Goal: Task Accomplishment & Management: Manage account settings

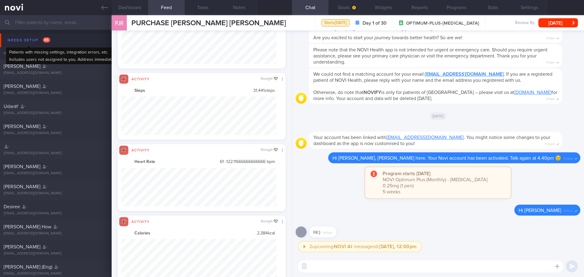
click at [25, 43] on div "Needs setup 85" at bounding box center [29, 40] width 46 height 8
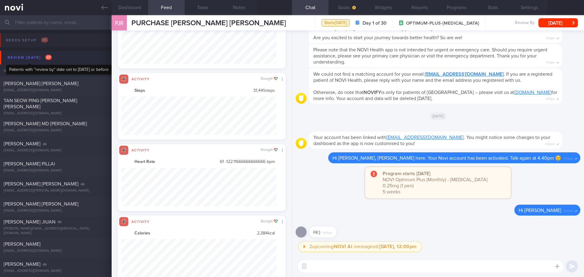
click at [38, 58] on div "Review [DATE] 61" at bounding box center [29, 58] width 47 height 8
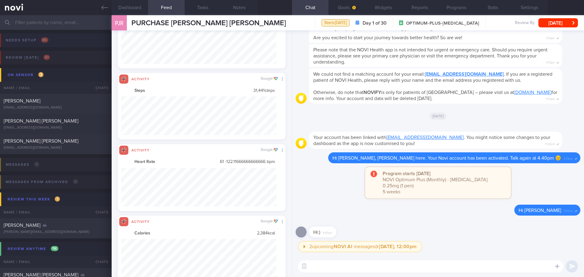
drag, startPoint x: 98, startPoint y: 10, endPoint x: 312, endPoint y: 39, distance: 216.1
click at [98, 9] on link at bounding box center [56, 7] width 112 height 15
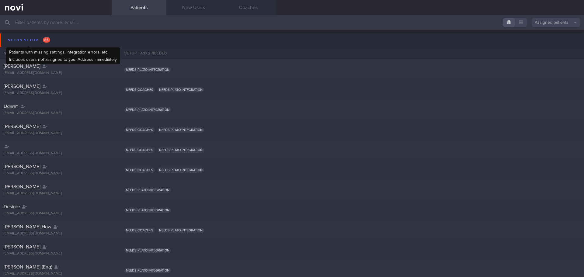
click at [33, 38] on div "Needs setup 85" at bounding box center [29, 40] width 46 height 8
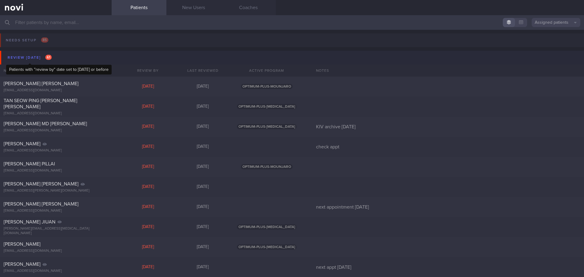
click at [41, 60] on div "Review [DATE] 61" at bounding box center [29, 58] width 47 height 8
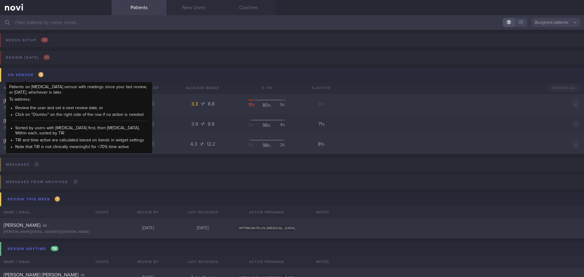
click at [30, 77] on div "On sensor 3" at bounding box center [25, 75] width 39 height 8
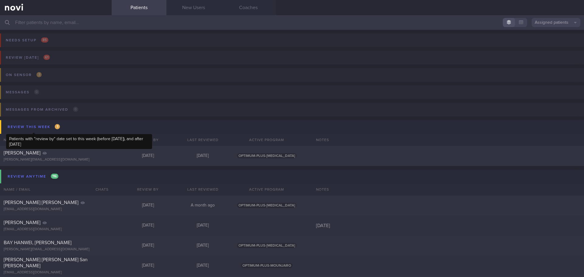
click at [45, 127] on div "Review this week 1" at bounding box center [33, 127] width 55 height 8
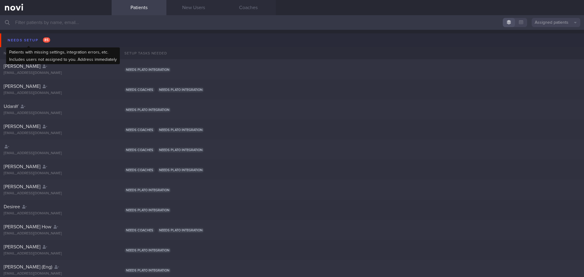
click at [40, 42] on div "Needs setup 85" at bounding box center [29, 40] width 46 height 8
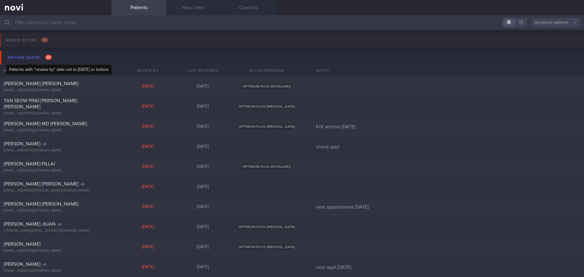
click at [39, 58] on div "Review [DATE] 61" at bounding box center [29, 58] width 47 height 8
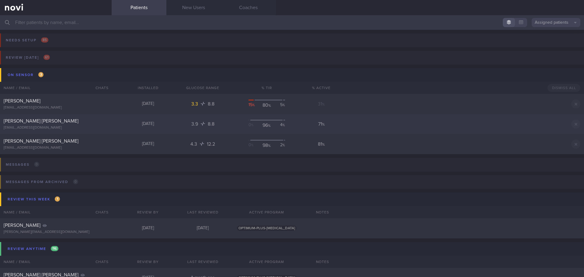
click at [95, 124] on div "[PERSON_NAME] [PERSON_NAME]" at bounding box center [55, 121] width 103 height 6
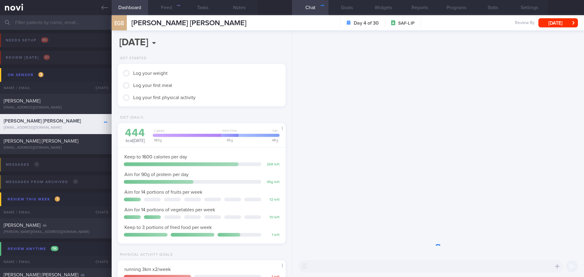
scroll to position [93, 155]
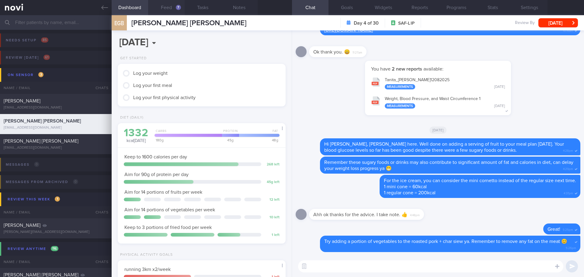
click at [177, 10] on button "Feed 7" at bounding box center [166, 7] width 36 height 15
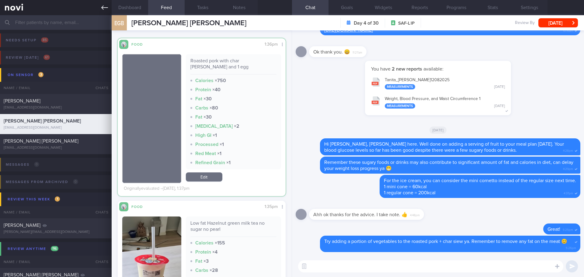
scroll to position [1203, 0]
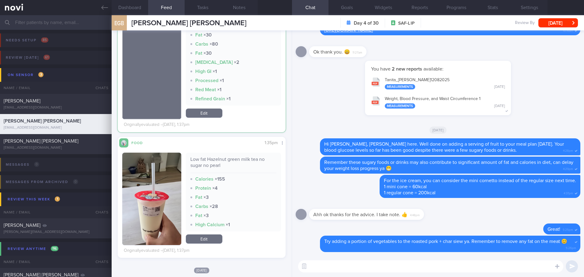
click at [53, 18] on input "text" at bounding box center [292, 22] width 584 height 15
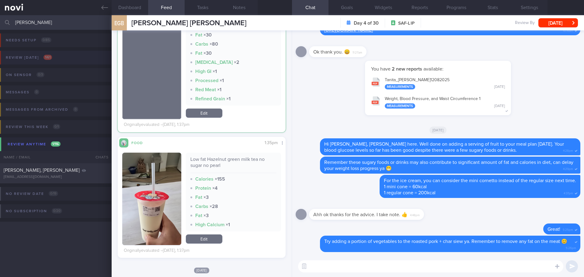
type input "[PERSON_NAME]"
click at [65, 58] on button "Review [DATE] 1 / 61" at bounding box center [291, 59] width 586 height 17
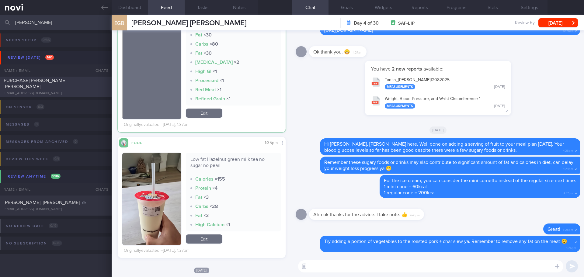
click at [72, 82] on div "PURCHASE [PERSON_NAME] [PERSON_NAME]" at bounding box center [55, 84] width 103 height 12
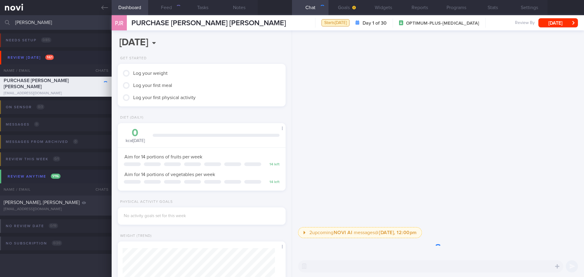
scroll to position [76, 153]
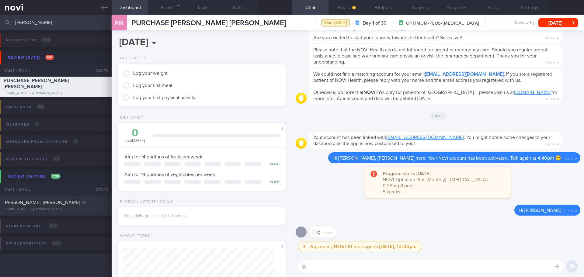
click at [325, 124] on div "[DATE]" at bounding box center [438, 115] width 285 height 17
click at [176, 9] on div "120" at bounding box center [176, 7] width 9 height 5
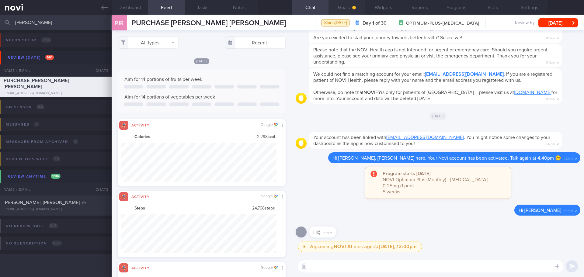
click at [340, 14] on button "Goals" at bounding box center [346, 7] width 36 height 15
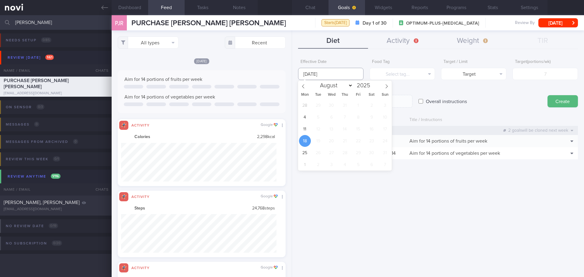
click at [316, 72] on input "[DATE]" at bounding box center [330, 74] width 65 height 12
click at [306, 126] on span "11" at bounding box center [305, 129] width 12 height 12
type input "[DATE]"
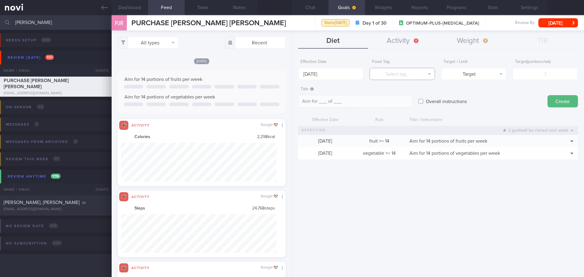
click at [411, 72] on button "Select tag..." at bounding box center [402, 74] width 65 height 12
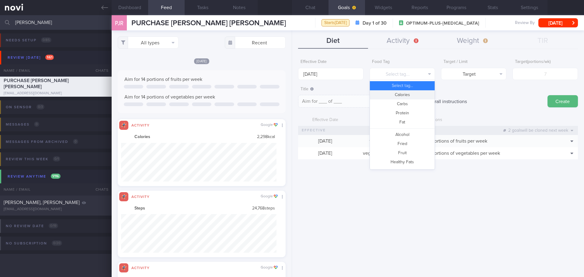
click at [402, 94] on button "Calories" at bounding box center [402, 94] width 65 height 9
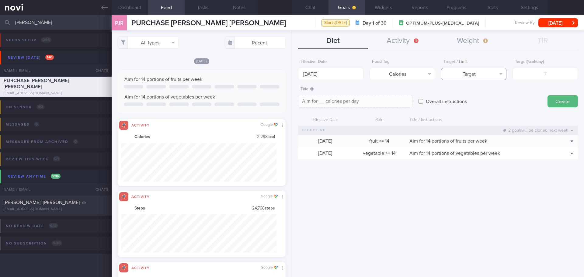
click at [473, 72] on button "Target" at bounding box center [473, 74] width 65 height 12
click at [480, 93] on button "Limit" at bounding box center [473, 94] width 65 height 9
type textarea "Keep to __ calories per day"
click at [538, 79] on input "number" at bounding box center [544, 74] width 65 height 12
type input "1"
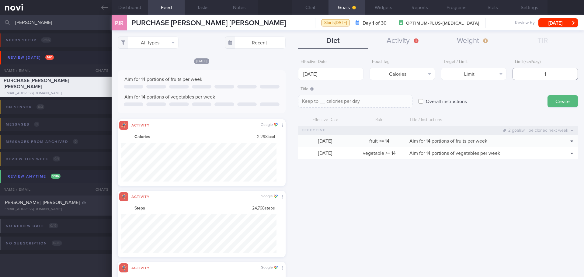
type textarea "Keep to 1 calories per day"
type input "14"
type textarea "Keep to 14 calories per day"
type input "140"
type textarea "Keep to 140 calories per day"
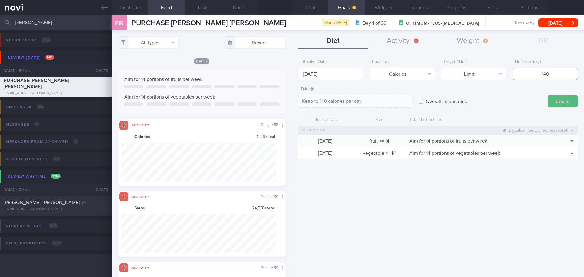
type input "1400"
type textarea "Keep to 1400 calories per day"
type input "1400"
click at [554, 98] on button "Create" at bounding box center [562, 101] width 30 height 12
type input "[DATE]"
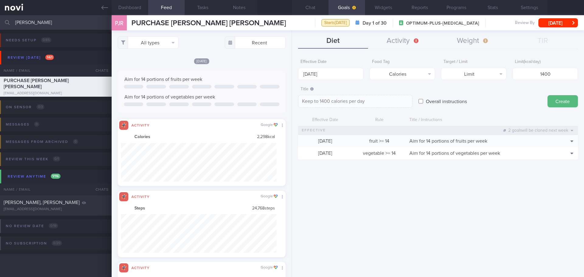
type textarea "Aim for ___ of ___"
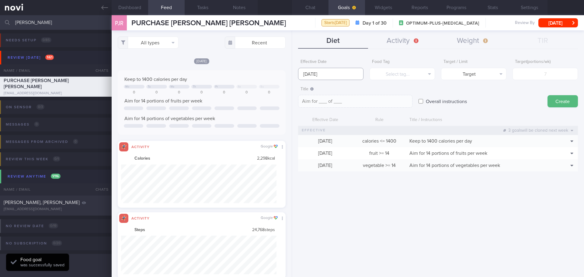
click at [309, 70] on input "[DATE]" at bounding box center [330, 74] width 65 height 12
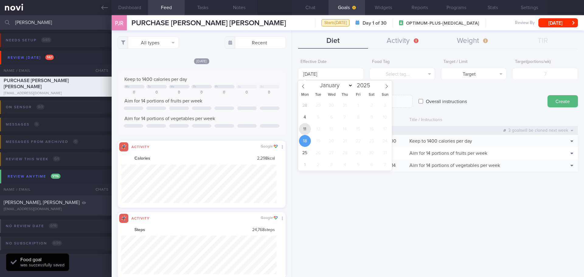
click at [304, 125] on span "11" at bounding box center [305, 129] width 12 height 12
type input "[DATE]"
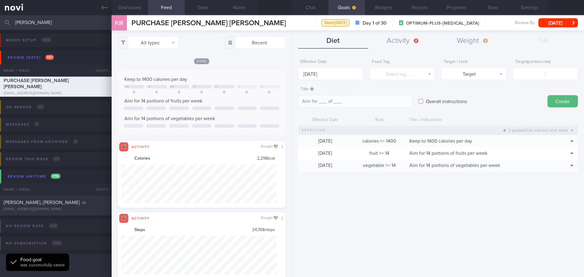
click at [394, 67] on div "Food Tag Select tag... Select tag... Calories Carbs Protein Fat Alcohol Fried F…" at bounding box center [402, 68] width 65 height 24
click at [395, 72] on button "Select tag..." at bounding box center [402, 74] width 65 height 12
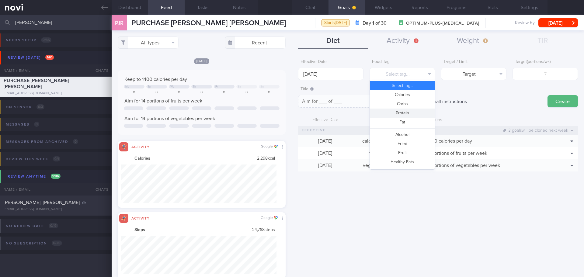
click at [406, 111] on button "Protein" at bounding box center [402, 113] width 65 height 9
type textarea "Aim for __g of protein per day"
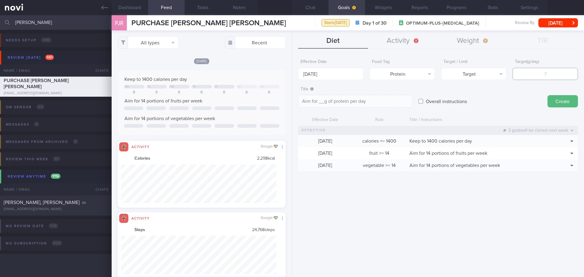
click at [546, 73] on input "number" at bounding box center [544, 74] width 65 height 12
type input "9"
type textarea "Aim for 9g of protein per day"
type input "95"
type textarea "Aim for 95g of protein per day"
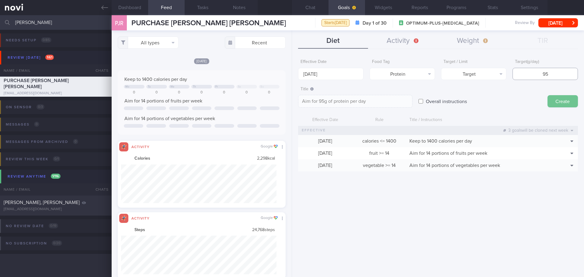
type input "95"
click at [559, 101] on button "Create" at bounding box center [562, 101] width 30 height 12
type input "[DATE]"
type textarea "Aim for ___ of ___"
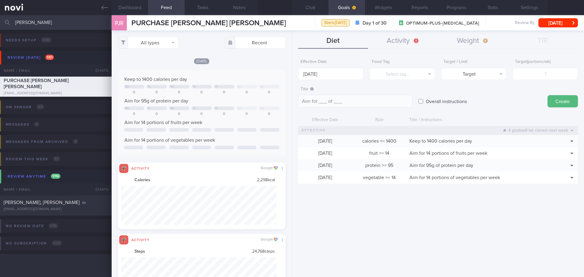
drag, startPoint x: 373, startPoint y: 200, endPoint x: 369, endPoint y: 199, distance: 4.1
click at [373, 200] on div "Effective Date [DATE] Food Tag Select tag... Select tag... Calories Carbs Prote…" at bounding box center [438, 164] width 292 height 225
click at [325, 201] on div "Effective Date [DATE] Food Tag Select tag... Select tag... Calories Carbs Prote…" at bounding box center [438, 164] width 292 height 225
click at [391, 37] on button "Activity" at bounding box center [403, 40] width 70 height 15
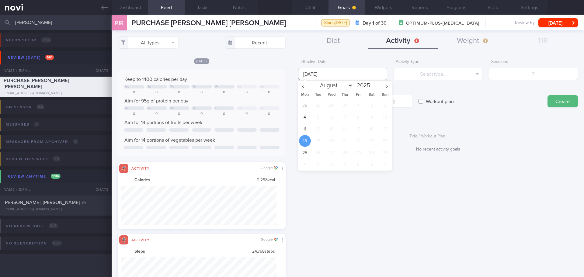
click at [335, 72] on input "[DATE]" at bounding box center [342, 74] width 89 height 12
click at [305, 131] on span "11" at bounding box center [305, 129] width 12 height 12
type input "[DATE]"
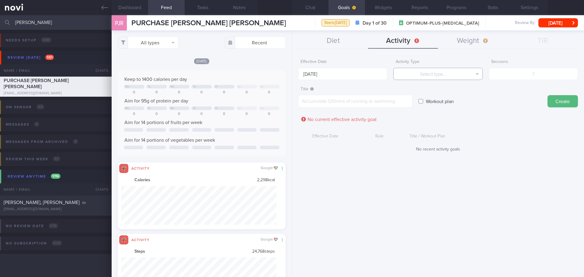
click at [441, 73] on button "Select type..." at bounding box center [437, 74] width 89 height 12
click at [439, 102] on button "Sessions" at bounding box center [438, 103] width 89 height 9
click at [517, 73] on input "number" at bounding box center [533, 74] width 89 height 12
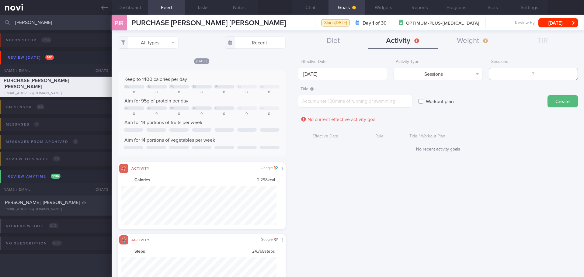
click at [517, 73] on input "number" at bounding box center [533, 74] width 89 height 12
click at [469, 78] on button "Sessions" at bounding box center [437, 74] width 89 height 12
click at [499, 94] on div "Workout plan" at bounding box center [479, 96] width 123 height 24
click at [519, 77] on input "number" at bounding box center [533, 74] width 89 height 12
type input "2"
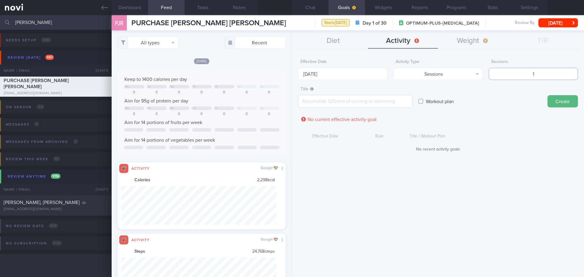
type input "1"
click at [398, 100] on textarea at bounding box center [355, 101] width 114 height 13
type textarea "strength training x1/week"
click at [555, 103] on button "Create" at bounding box center [562, 101] width 30 height 12
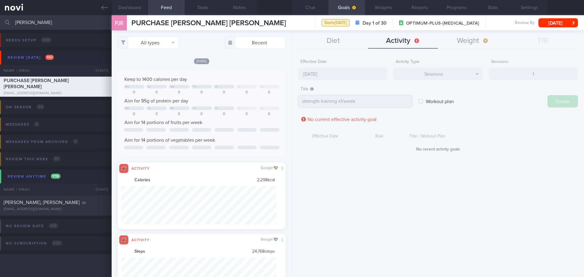
type input "[DATE]"
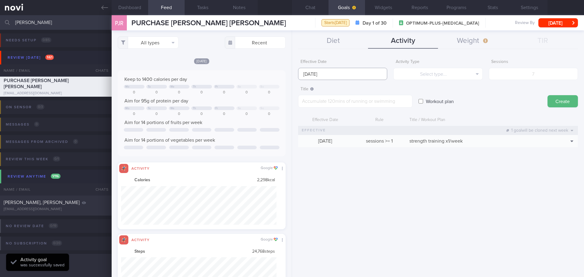
click at [313, 75] on body "You are offline! Some functionality will be unavailable Patients New Users Coac…" at bounding box center [292, 138] width 584 height 277
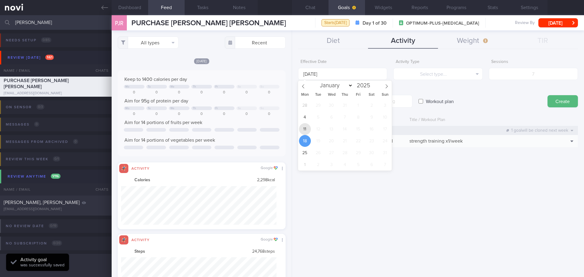
click at [302, 131] on span "11" at bounding box center [305, 129] width 12 height 12
type input "[DATE]"
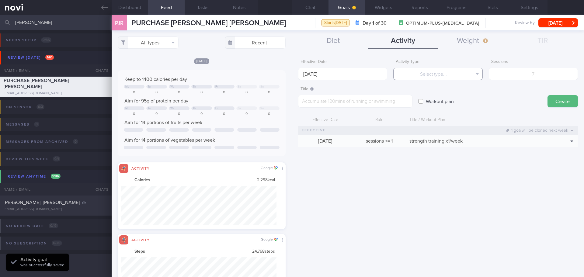
click at [414, 74] on button "Select type..." at bounding box center [437, 74] width 89 height 12
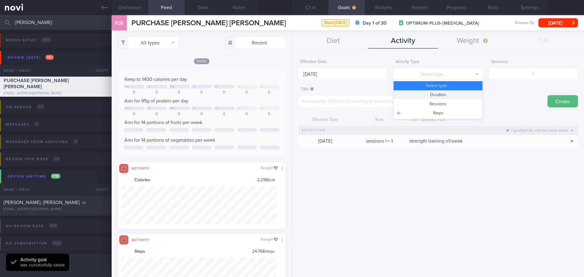
click at [453, 95] on button "Duration" at bounding box center [438, 94] width 89 height 9
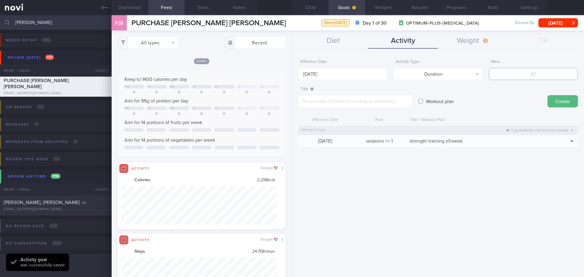
click at [525, 75] on input "number" at bounding box center [533, 74] width 89 height 12
type input "150"
click at [376, 101] on textarea at bounding box center [355, 101] width 114 height 13
type textarea "accumulate 150mins of walking per week"
click at [559, 98] on button "Create" at bounding box center [562, 101] width 30 height 12
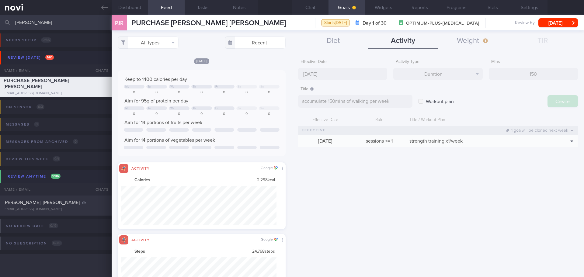
type input "[DATE]"
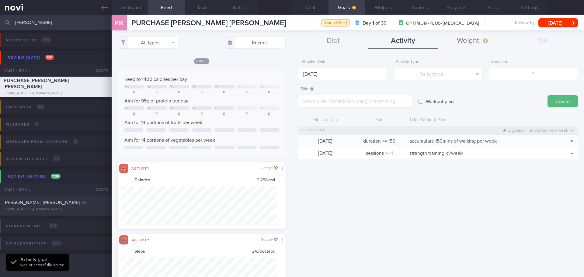
click at [485, 39] on button "Weight" at bounding box center [473, 40] width 70 height 15
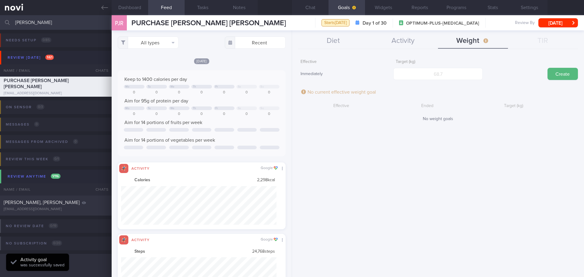
click at [477, 128] on div "Effective Immediately Target (kg) Create No current effective weight goal Effec…" at bounding box center [438, 164] width 292 height 225
click at [440, 73] on input "number" at bounding box center [437, 74] width 89 height 12
click at [331, 126] on div "Effective Immediately Target (kg) Create No current effective weight goal Effec…" at bounding box center [438, 164] width 292 height 225
click at [447, 73] on input "number" at bounding box center [437, 74] width 89 height 12
type input "86"
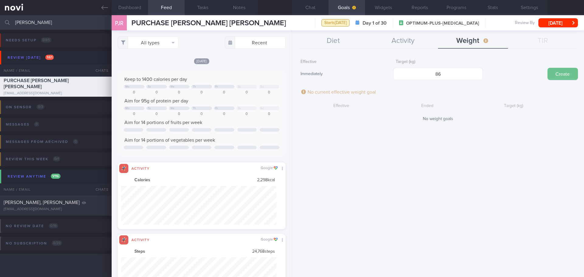
click at [554, 75] on button "Create" at bounding box center [562, 74] width 30 height 12
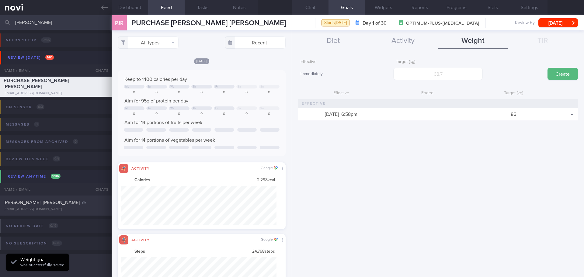
click at [308, 5] on button "Chat" at bounding box center [310, 7] width 36 height 15
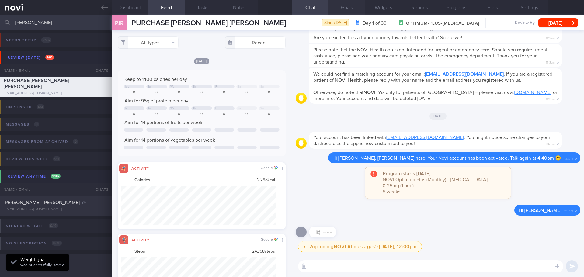
click at [352, 7] on button "Goals" at bounding box center [346, 7] width 36 height 15
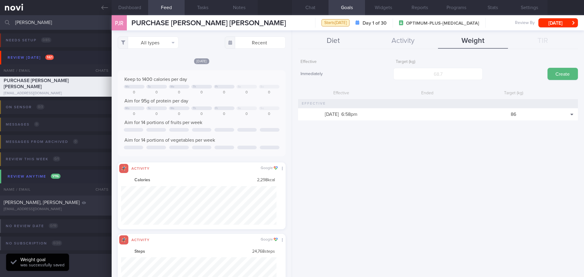
click at [334, 38] on button "Diet" at bounding box center [333, 40] width 70 height 15
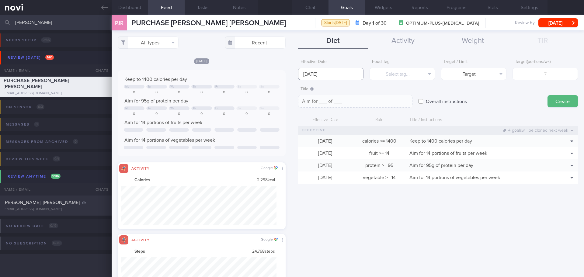
click at [311, 75] on input "[DATE]" at bounding box center [330, 74] width 65 height 12
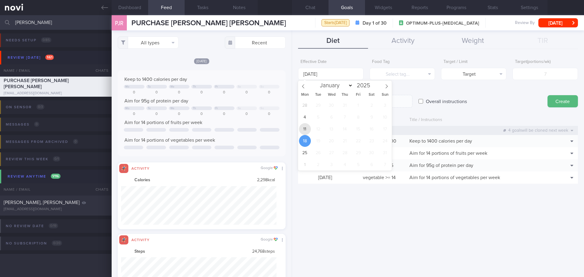
click at [304, 126] on span "11" at bounding box center [305, 129] width 12 height 12
type input "[DATE]"
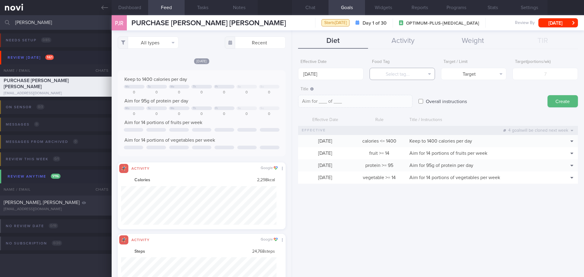
click at [400, 71] on button "Select tag..." at bounding box center [402, 74] width 65 height 12
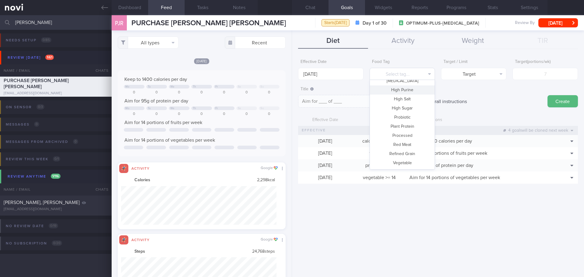
scroll to position [151, 0]
click at [403, 118] on button "High Sugar" at bounding box center [402, 120] width 65 height 9
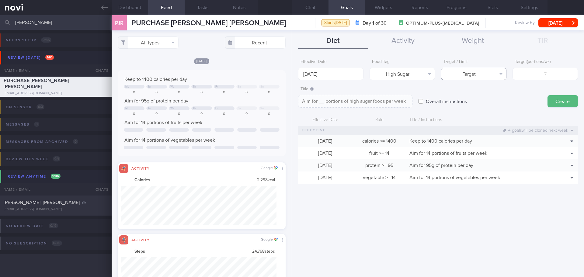
click at [482, 72] on button "Target" at bounding box center [473, 74] width 65 height 12
click at [463, 93] on button "Limit" at bounding box center [473, 94] width 65 height 9
type textarea "Keep to __ portions of high sugar foods per week"
click at [518, 69] on input "number" at bounding box center [544, 74] width 65 height 12
type input "3"
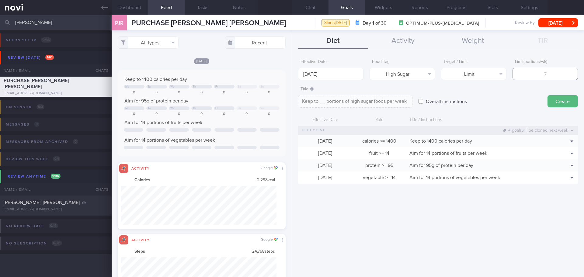
type textarea "Keep to 3 portions of high sugar foods per week"
type input "3"
click at [498, 95] on div "Overall instructions" at bounding box center [479, 96] width 123 height 24
click at [526, 92] on div "Overall instructions" at bounding box center [479, 96] width 123 height 24
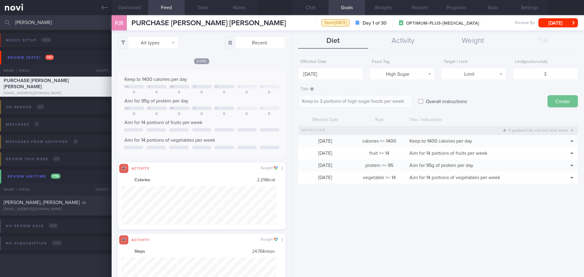
click at [554, 99] on button "Create" at bounding box center [562, 101] width 30 height 12
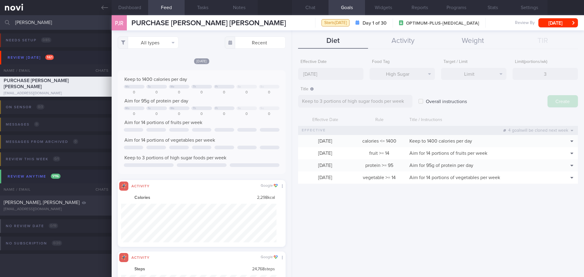
type input "[DATE]"
type textarea "Aim for ___ of ___"
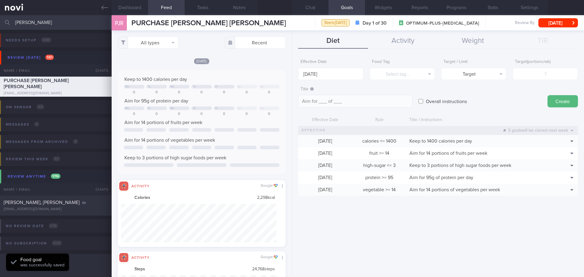
click at [525, 95] on div "Overall instructions" at bounding box center [479, 96] width 123 height 24
click at [309, 10] on button "Chat" at bounding box center [310, 7] width 36 height 15
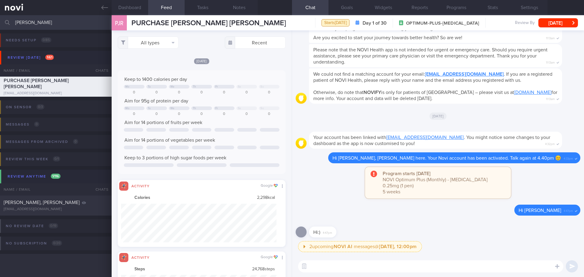
click at [313, 264] on textarea at bounding box center [430, 266] width 265 height 12
paste textarea "Hi XXX, [PERSON_NAME] here. It was nice speaking to you. I will be in touch wit…"
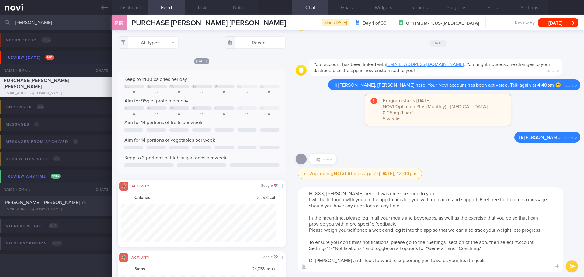
click at [323, 193] on textarea "Hi XXX, [PERSON_NAME] here. It was nice speaking to you. I will be in touch wit…" at bounding box center [430, 229] width 265 height 85
click at [426, 195] on textarea "Hi [PERSON_NAME], [PERSON_NAME] here. It was nice speaking to you. I will be in…" at bounding box center [430, 229] width 265 height 85
click at [408, 206] on textarea "Hi [PERSON_NAME], [PERSON_NAME] here. It was nice speaking to you [DATE]. I wil…" at bounding box center [430, 229] width 265 height 85
click at [410, 206] on textarea "Hi [PERSON_NAME], [PERSON_NAME] here. It was nice speaking to you [DATE]. I wil…" at bounding box center [430, 229] width 265 height 85
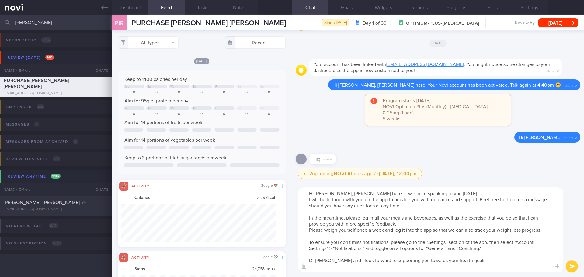
click at [413, 206] on textarea "Hi [PERSON_NAME], [PERSON_NAME] here. It was nice speaking to you [DATE]. I wil…" at bounding box center [430, 229] width 265 height 85
click at [417, 206] on textarea "Hi [PERSON_NAME], [PERSON_NAME] here. It was nice speaking to you [DATE]. I wil…" at bounding box center [430, 229] width 265 height 85
click at [418, 225] on textarea "Hi [PERSON_NAME], [PERSON_NAME] here. It was nice speaking to you [DATE]. I wil…" at bounding box center [430, 229] width 265 height 85
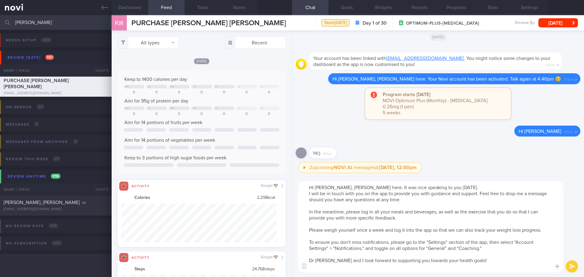
click at [325, 224] on textarea "Hi [PERSON_NAME], [PERSON_NAME] here. It was nice speaking to you [DATE]. I wil…" at bounding box center [430, 226] width 265 height 91
paste textarea "[URL][DOMAIN_NAME]"
click at [445, 217] on textarea "Hi [PERSON_NAME], [PERSON_NAME] here. It was nice speaking to you [DATE]. I wil…" at bounding box center [430, 226] width 265 height 91
click at [550, 225] on textarea "Hi [PERSON_NAME], [PERSON_NAME] here. It was nice speaking to you [DATE]. I wil…" at bounding box center [430, 226] width 265 height 91
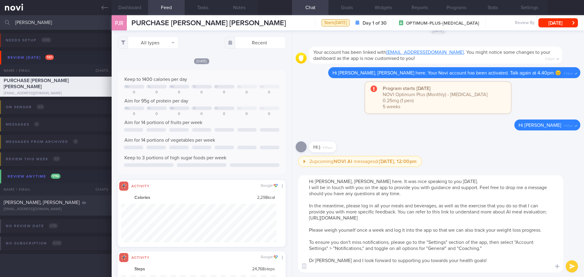
drag, startPoint x: 533, startPoint y: 230, endPoint x: 529, endPoint y: 237, distance: 7.5
click at [533, 231] on textarea "Hi [PERSON_NAME], [PERSON_NAME] here. It was nice speaking to you [DATE]. I wil…" at bounding box center [430, 223] width 265 height 97
drag, startPoint x: 531, startPoint y: 237, endPoint x: 539, endPoint y: 236, distance: 8.0
click at [531, 237] on textarea "Hi [PERSON_NAME], [PERSON_NAME] here. It was nice speaking to you [DATE]. I wil…" at bounding box center [430, 223] width 265 height 97
drag, startPoint x: 534, startPoint y: 231, endPoint x: 308, endPoint y: 229, distance: 225.7
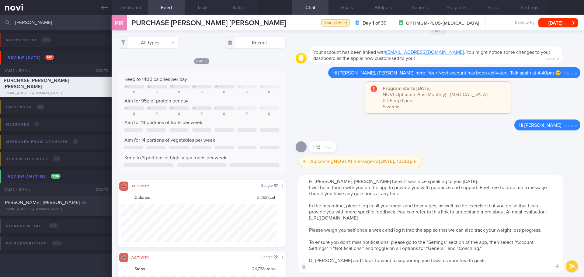
click at [308, 229] on textarea "Hi [PERSON_NAME], [PERSON_NAME] here. It was nice speaking to you [DATE]. I wil…" at bounding box center [430, 223] width 265 height 97
drag, startPoint x: 325, startPoint y: 236, endPoint x: 357, endPoint y: 239, distance: 31.4
click at [326, 236] on textarea "Hi [PERSON_NAME], [PERSON_NAME] here. It was nice speaking to you [DATE]. I wil…" at bounding box center [430, 223] width 265 height 97
click at [358, 239] on textarea "Hi [PERSON_NAME], [PERSON_NAME] here. It was nice speaking to you [DATE]. I wil…" at bounding box center [430, 223] width 265 height 97
click at [357, 267] on textarea "Hi [PERSON_NAME], [PERSON_NAME] here. It was nice speaking to you [DATE]. I wil…" at bounding box center [430, 223] width 265 height 97
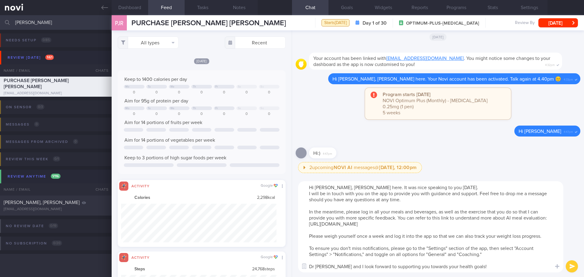
click at [381, 203] on textarea "Hi [PERSON_NAME], [PERSON_NAME] here. It was nice speaking to you [DATE]. I wil…" at bounding box center [430, 226] width 265 height 91
drag, startPoint x: 325, startPoint y: 267, endPoint x: 316, endPoint y: 267, distance: 8.8
click at [316, 267] on textarea "Hi [PERSON_NAME], [PERSON_NAME] here. It was nice speaking to you [DATE]. I wil…" at bounding box center [430, 226] width 265 height 91
click at [465, 264] on textarea "Hi [PERSON_NAME], [PERSON_NAME] here. It was nice speaking to you [DATE]. I wil…" at bounding box center [430, 226] width 265 height 91
type textarea "Hi [PERSON_NAME], [PERSON_NAME] here. It was nice speaking to you [DATE]. I wil…"
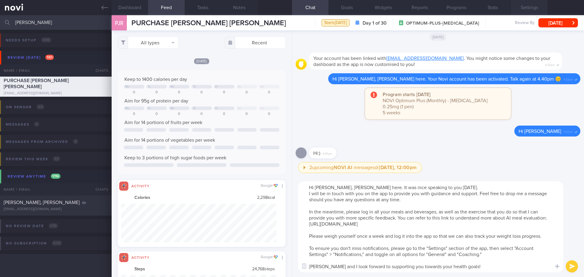
click at [524, 11] on button "Settings" at bounding box center [529, 7] width 36 height 15
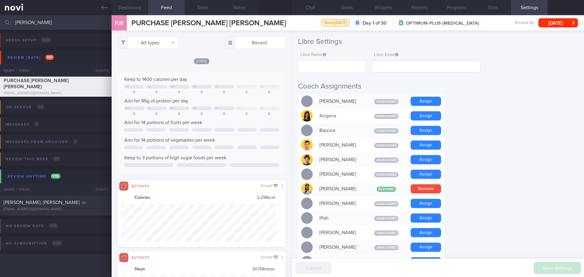
scroll to position [182, 0]
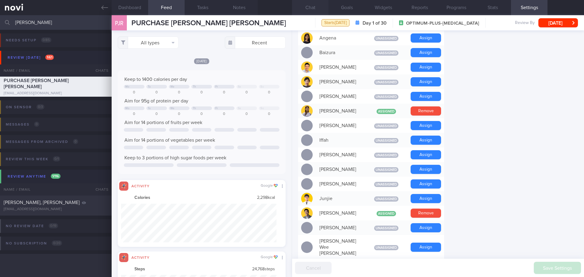
click at [315, 9] on button "Chat" at bounding box center [310, 7] width 36 height 15
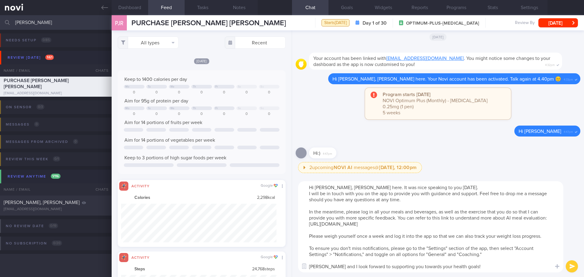
click at [468, 268] on textarea "Hi [PERSON_NAME], [PERSON_NAME] here. It was nice speaking to you [DATE]. I wil…" at bounding box center [430, 226] width 265 height 91
click at [567, 267] on button "submit" at bounding box center [572, 266] width 12 height 12
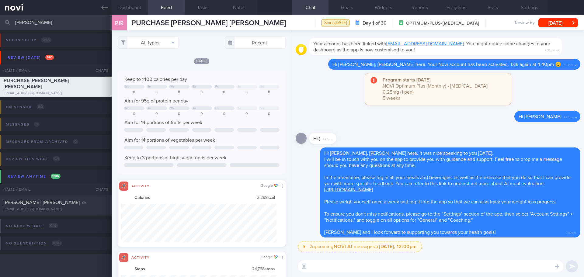
drag, startPoint x: 38, startPoint y: 23, endPoint x: 0, endPoint y: 21, distance: 37.5
click at [0, 21] on input "[PERSON_NAME]" at bounding box center [292, 22] width 584 height 15
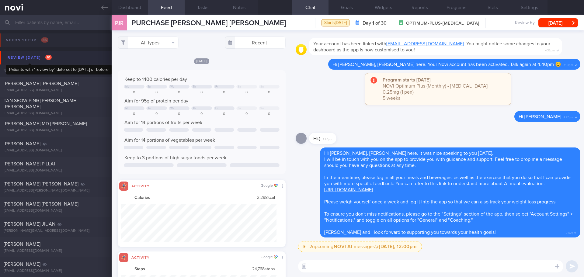
click at [36, 57] on div "Review [DATE] 61" at bounding box center [29, 58] width 47 height 8
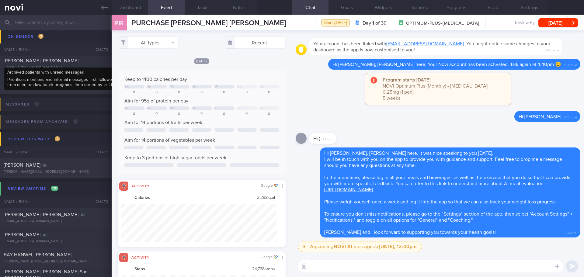
scroll to position [122, 0]
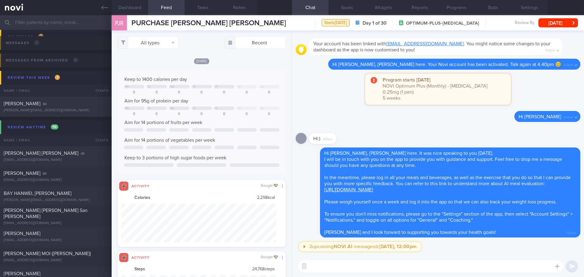
click at [117, 28] on div "PJR" at bounding box center [119, 23] width 18 height 23
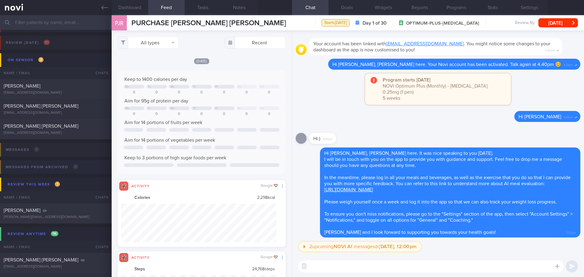
scroll to position [0, 0]
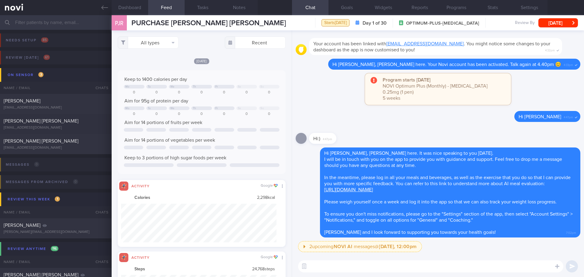
click at [314, 98] on div "Program starts [DATE] NOVI Optimum Plus (Monthly) - [MEDICAL_DATA] 0.25mg (1 pe…" at bounding box center [438, 92] width 285 height 38
click at [448, 244] on div "2 upcoming NOVI AI messages @ [DATE], 12:00pm [DATE], 12:00pm Keeping to these …" at bounding box center [439, 248] width 282 height 15
click at [449, 246] on div "2 upcoming NOVI AI messages @ [DATE], 12:00pm [DATE], 12:00pm Keeping to these …" at bounding box center [439, 248] width 282 height 15
click at [36, 58] on div "Review [DATE] 61" at bounding box center [27, 58] width 47 height 8
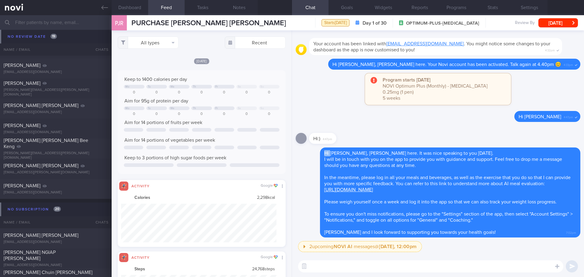
scroll to position [4197, 0]
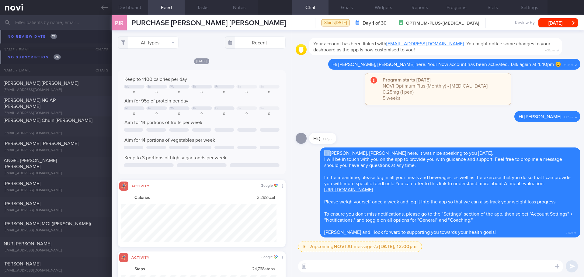
click at [73, 111] on div "[EMAIL_ADDRESS][DOMAIN_NAME]" at bounding box center [56, 113] width 104 height 5
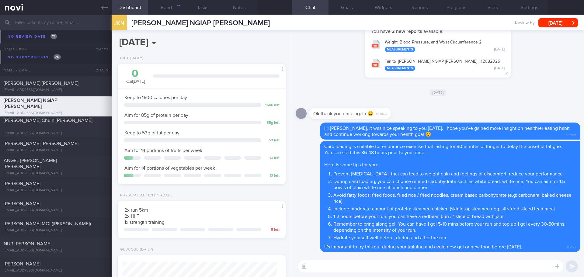
scroll to position [77, 155]
click at [434, 111] on div "Ok thank you once again 😀 10:28am" at bounding box center [438, 112] width 285 height 22
click at [440, 108] on div "Ok thank you once again 😀 10:28am" at bounding box center [438, 112] width 285 height 22
click at [217, 50] on div "[DATE], 15 Aug Diet (Daily) 0 kcal [DATE] Carbs Protein Fat 0 g 0 g 0 g Keep to…" at bounding box center [202, 153] width 180 height 247
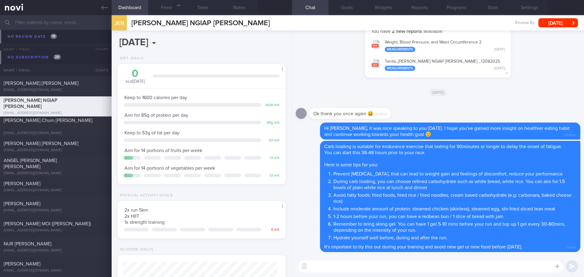
click at [217, 50] on div "[DATE], 15 Aug Diet (Daily) 0 kcal [DATE] Carbs Protein Fat 0 g 0 g 0 g Keep to…" at bounding box center [202, 153] width 180 height 247
click at [170, 1] on button "Feed" at bounding box center [166, 7] width 36 height 15
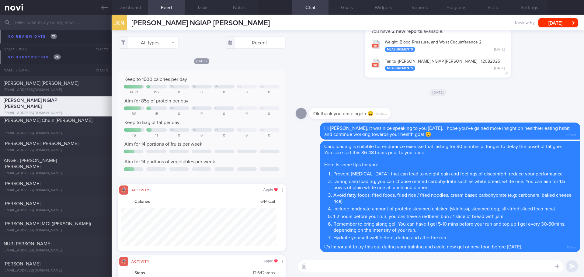
scroll to position [39, 156]
click at [242, 70] on div "Keep to 1600 calories per day We Th Fr Sa Su 1452 197 0 0 0 0 0 Aim for 85g of …" at bounding box center [202, 124] width 168 height 108
click at [165, 45] on button "All types" at bounding box center [148, 42] width 61 height 12
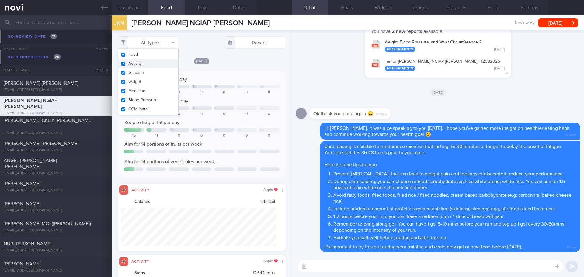
click at [156, 62] on button "Activity" at bounding box center [148, 63] width 60 height 9
checkbox input "false"
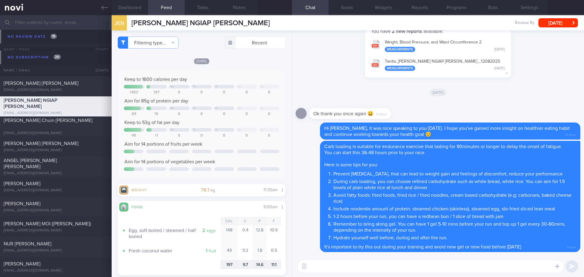
click at [376, 79] on div "You have 2 new reports available: Weight, Blood Pressure, and Waist Circumferen…" at bounding box center [438, 53] width 285 height 61
click at [437, 96] on span "[DATE]" at bounding box center [437, 92] width 17 height 7
click at [477, 102] on div "Ok thank you once again 😀 10:28am" at bounding box center [438, 112] width 285 height 22
click at [484, 103] on div "Ok thank you once again 😀 10:28am" at bounding box center [438, 112] width 285 height 22
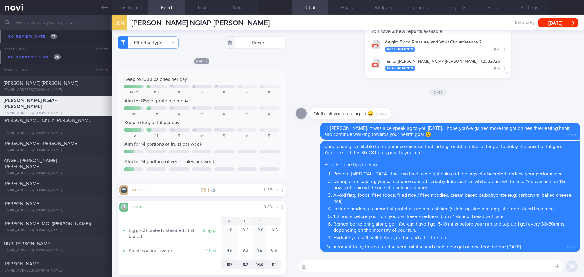
click at [472, 103] on div "Ok thank you once again 😀 10:28am" at bounding box center [438, 112] width 285 height 22
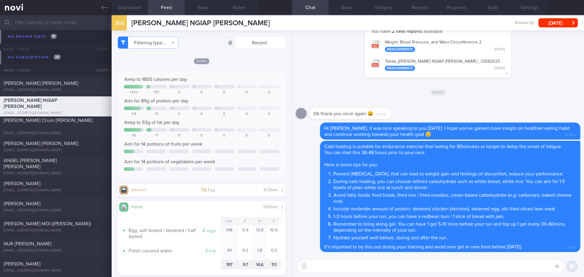
click at [472, 103] on div "Ok thank you once again 😀 10:28am" at bounding box center [438, 112] width 285 height 22
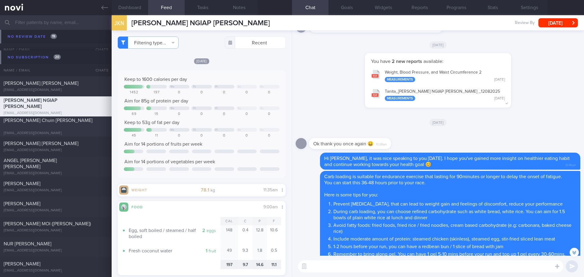
click at [47, 122] on span "[PERSON_NAME] Chuin [PERSON_NAME]" at bounding box center [48, 120] width 89 height 5
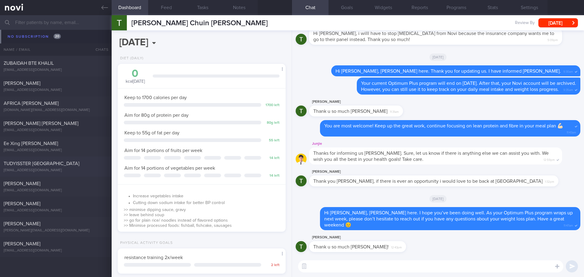
click at [71, 165] on div "TUDYISSTER [GEOGRAPHIC_DATA]" at bounding box center [55, 164] width 103 height 6
type input "[DATE]"
select select "8"
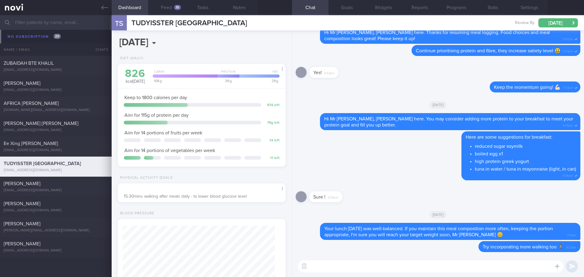
click at [410, 256] on div "​ ​" at bounding box center [438, 266] width 292 height 21
click at [166, 7] on button "Feed 35" at bounding box center [166, 7] width 36 height 15
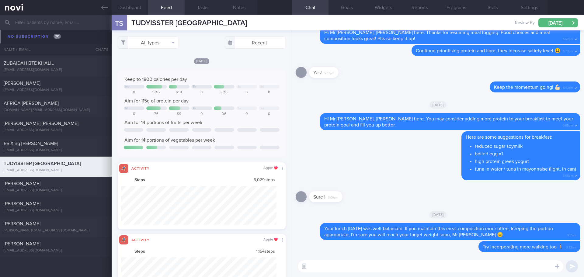
click at [264, 60] on div "[DATE]" at bounding box center [202, 61] width 168 height 6
click at [166, 43] on button "All types" at bounding box center [148, 42] width 61 height 12
click at [168, 61] on button "Activity" at bounding box center [148, 63] width 60 height 9
checkbox input "false"
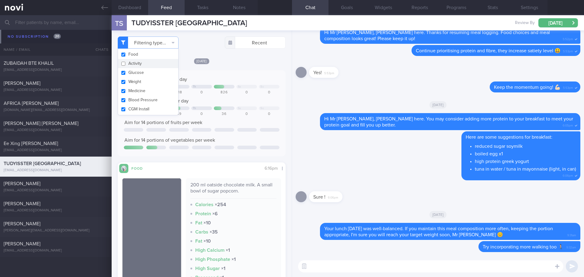
click at [257, 68] on div "[DATE] Keep to 1800 calories per day Mo Th Sa Su 0 1352 618 0 826 0 0 Aim for 1…" at bounding box center [202, 184] width 168 height 253
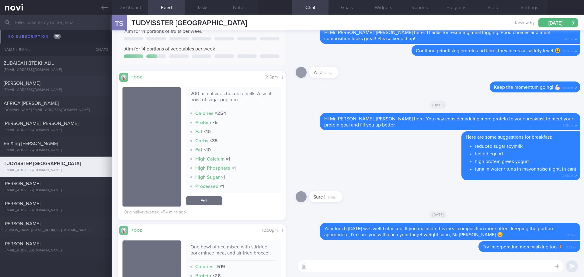
click at [73, 82] on div "[PERSON_NAME]" at bounding box center [55, 83] width 103 height 6
type input "[DATE]"
select select "7"
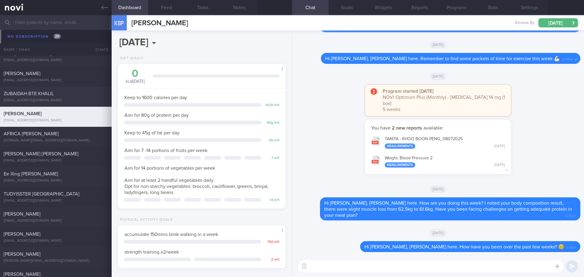
click at [73, 99] on div "[EMAIL_ADDRESS][DOMAIN_NAME]" at bounding box center [56, 100] width 104 height 5
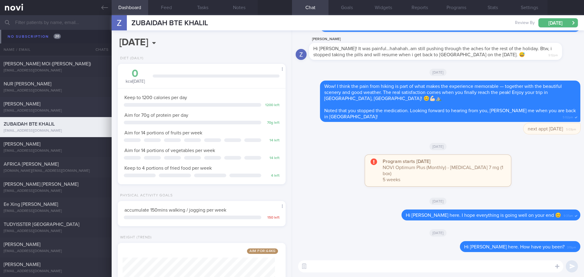
click at [67, 103] on div "[PERSON_NAME]" at bounding box center [55, 104] width 103 height 6
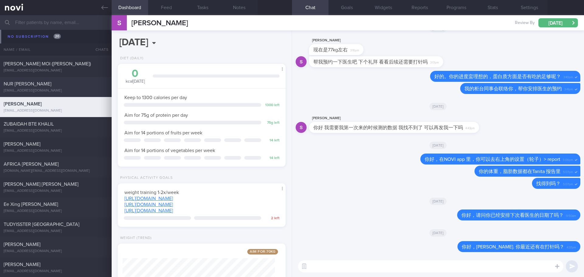
click at [72, 80] on div "NUR KHAIRUNNISA BINTE AZHAR [EMAIL_ADDRESS][DOMAIN_NAME] [DATE] [DATE] [DATE]" at bounding box center [292, 87] width 584 height 20
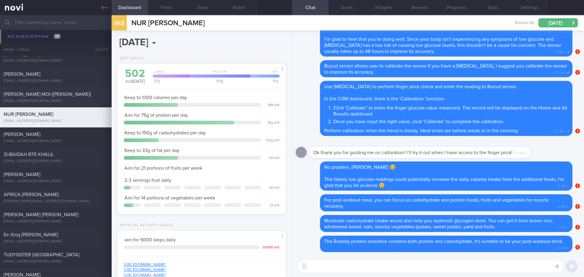
click at [73, 97] on div "[PERSON_NAME] MOI ([PERSON_NAME])" at bounding box center [55, 94] width 103 height 6
type input "[DATE]"
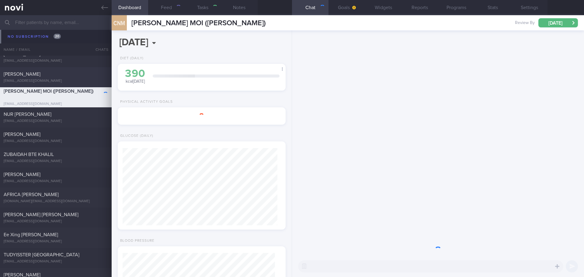
click at [76, 72] on div "[PERSON_NAME]" at bounding box center [55, 74] width 103 height 6
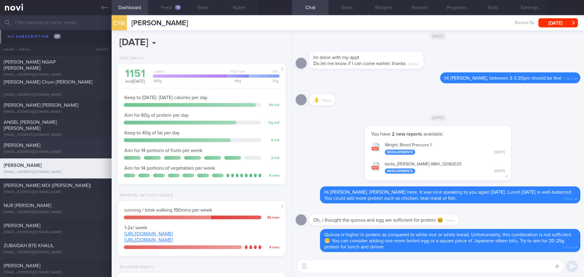
click at [63, 140] on div "[PERSON_NAME] [EMAIL_ADDRESS][DOMAIN_NAME] [DATE][DATE] [DATE]" at bounding box center [292, 148] width 584 height 20
type input "[DATE]"
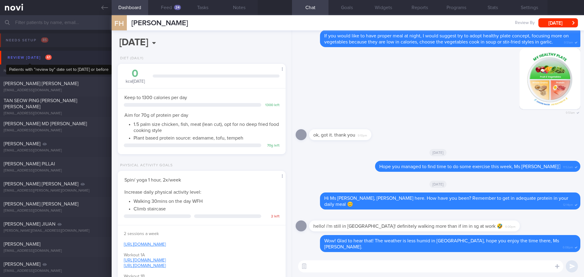
click at [28, 59] on div "Review [DATE] 61" at bounding box center [29, 58] width 47 height 8
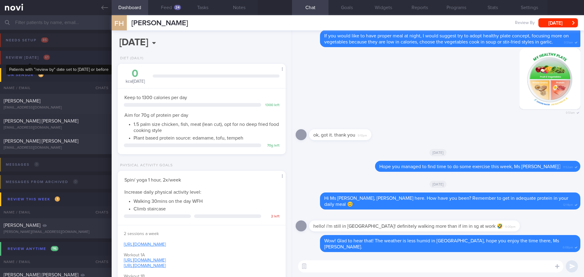
click at [34, 57] on div "Review [DATE] 61" at bounding box center [27, 58] width 47 height 8
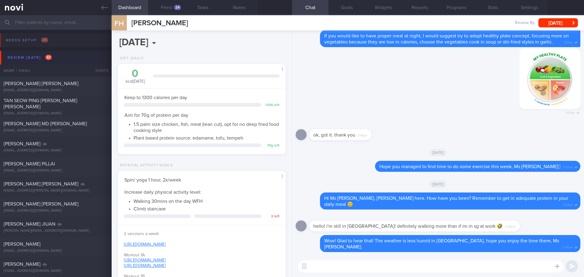
click at [38, 53] on button "Review [DATE] 61" at bounding box center [293, 58] width 586 height 14
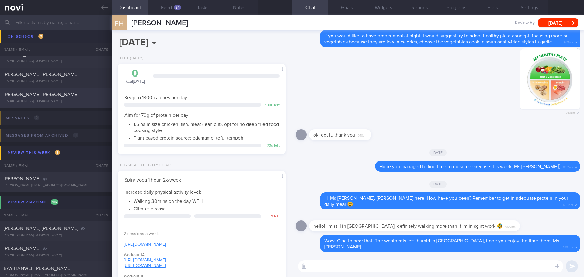
scroll to position [61, 0]
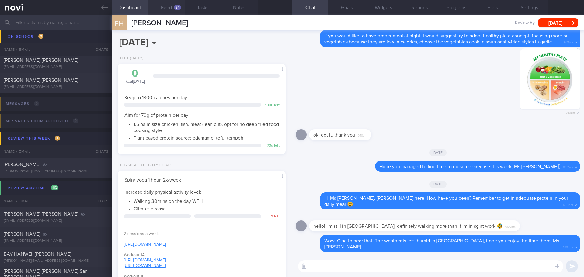
click at [174, 8] on div "24" at bounding box center [177, 7] width 7 height 5
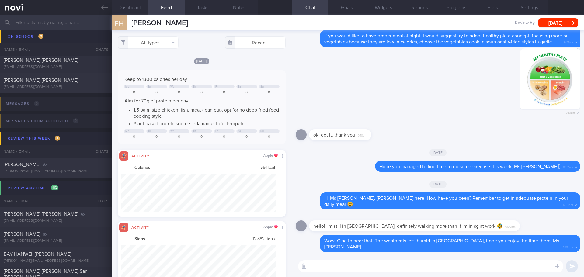
scroll to position [39, 156]
click at [173, 56] on div "All types Food Activity Glucose Weight Medicine Blood Pressure [MEDICAL_DATA] I…" at bounding box center [202, 153] width 180 height 247
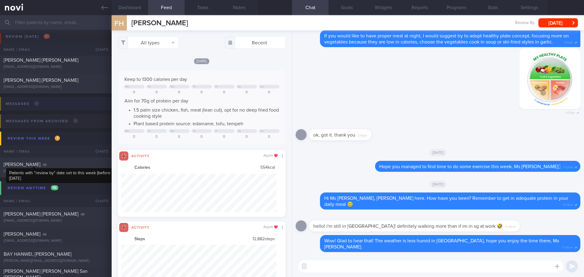
scroll to position [0, 0]
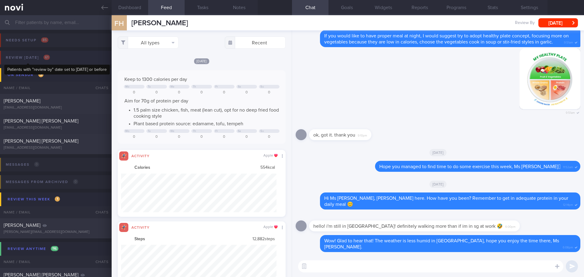
click at [35, 55] on div "Review [DATE] 61" at bounding box center [27, 58] width 47 height 8
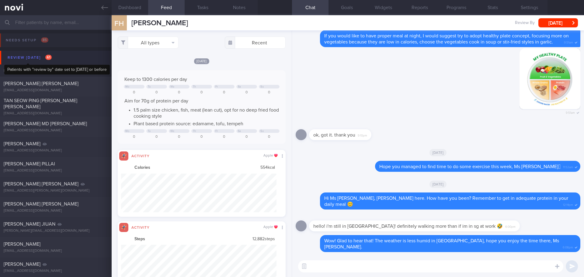
click at [35, 55] on div "Review [DATE] 61" at bounding box center [29, 58] width 47 height 8
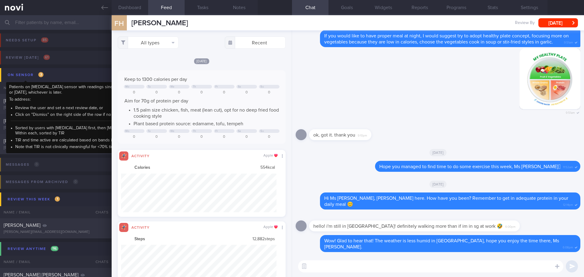
click at [35, 72] on div "On sensor 3" at bounding box center [25, 75] width 39 height 8
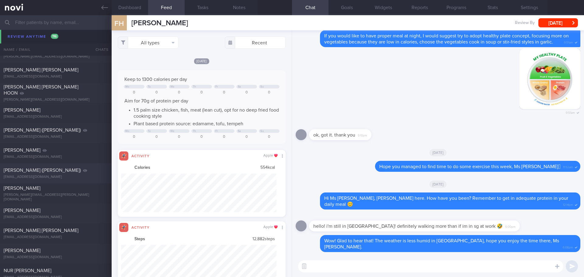
scroll to position [335, 0]
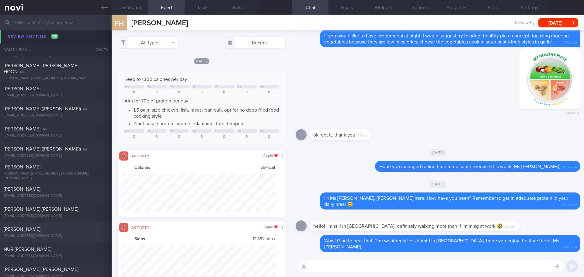
click at [52, 233] on div "[PERSON_NAME] [EMAIL_ADDRESS][DOMAIN_NAME]" at bounding box center [56, 232] width 112 height 12
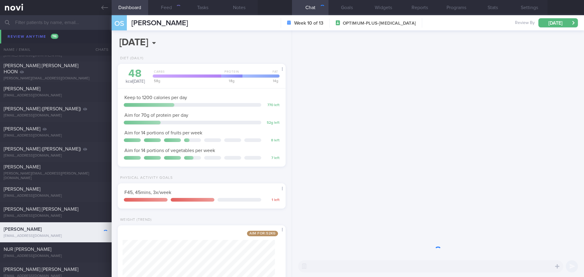
scroll to position [85, 153]
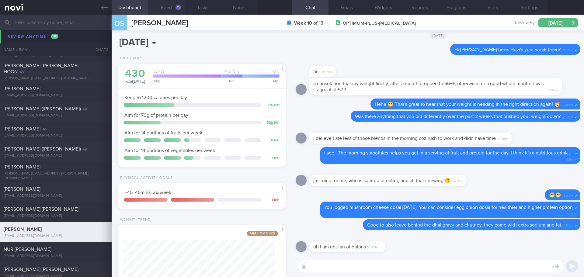
click at [169, 8] on button "Feed 11" at bounding box center [166, 7] width 36 height 15
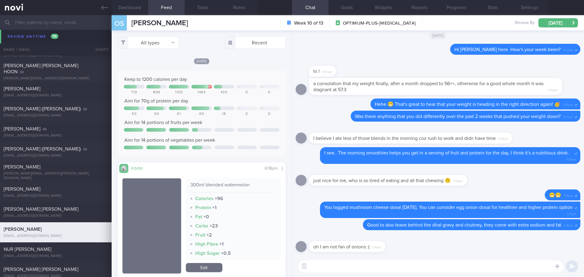
click at [359, 268] on textarea at bounding box center [430, 266] width 265 height 12
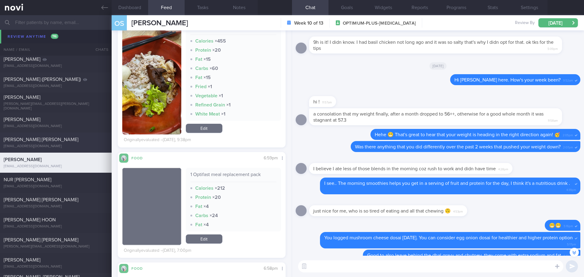
scroll to position [426, 0]
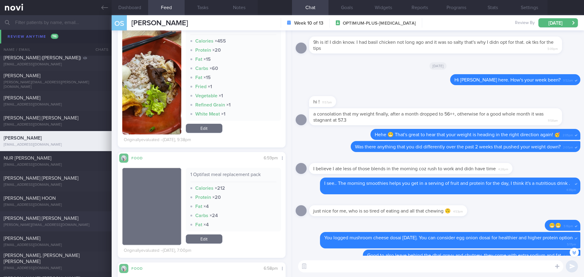
click at [72, 217] on div "[PERSON_NAME] [PERSON_NAME]" at bounding box center [55, 218] width 103 height 6
type input "next appt [DATE]- Active"
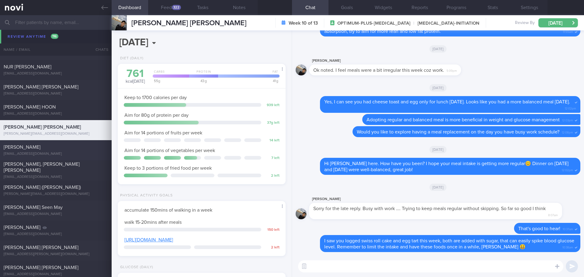
scroll to position [578, 0]
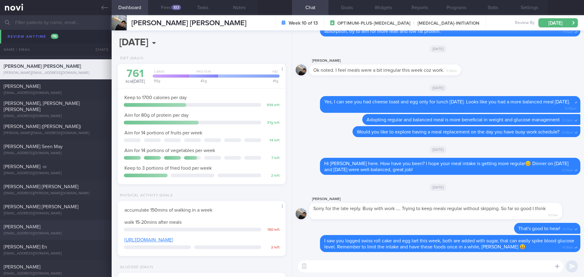
click at [71, 232] on div "[EMAIL_ADDRESS][DOMAIN_NAME]" at bounding box center [56, 233] width 104 height 5
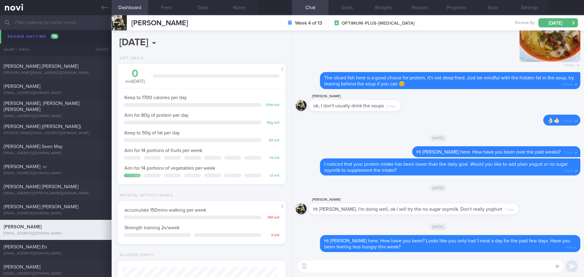
scroll to position [639, 0]
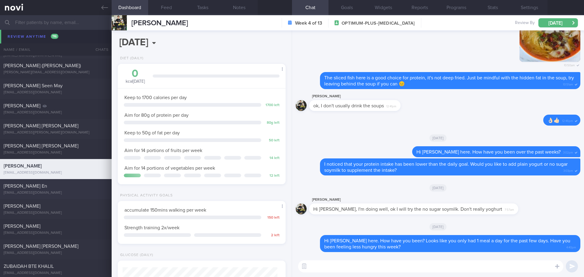
click at [47, 186] on div "[PERSON_NAME] En" at bounding box center [55, 186] width 103 height 6
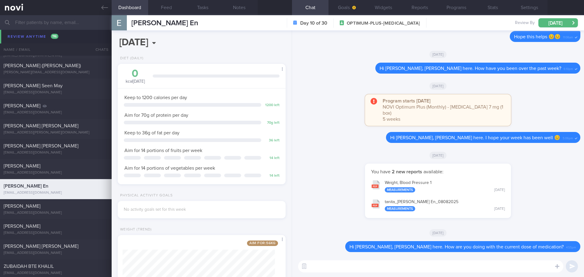
scroll to position [700, 0]
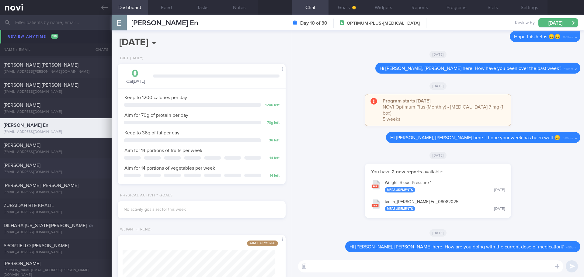
click at [55, 168] on div "[PERSON_NAME]" at bounding box center [55, 165] width 103 height 6
type input "no next appt"
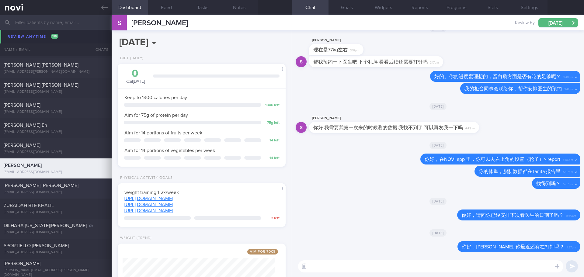
scroll to position [85, 153]
click at [53, 192] on div "[EMAIL_ADDRESS][DOMAIN_NAME]" at bounding box center [56, 192] width 104 height 5
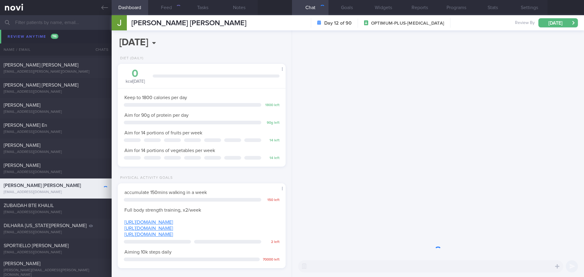
scroll to position [85, 153]
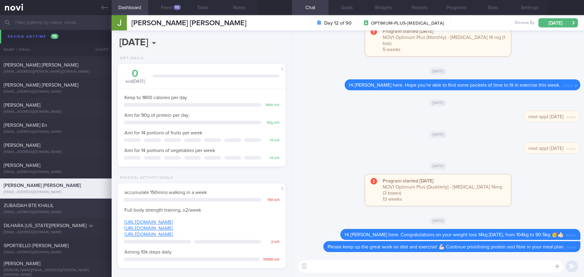
click at [51, 203] on div "ZUBAIDAH BTE KHALIL" at bounding box center [55, 206] width 103 height 6
type input "[DATE]"
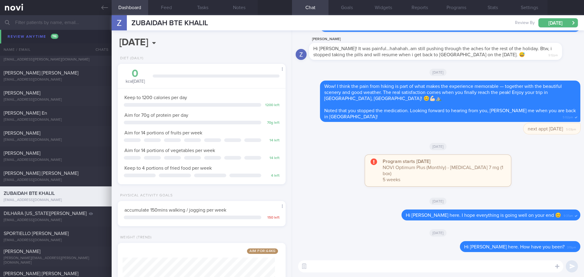
scroll to position [730, 0]
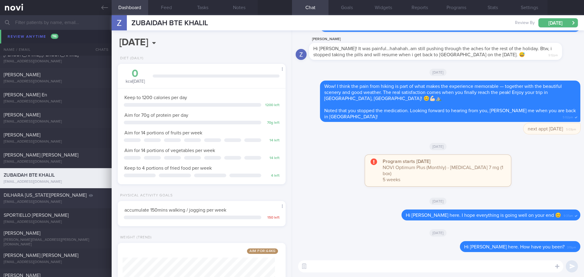
click at [54, 196] on span "DILHARA [US_STATE][PERSON_NAME]" at bounding box center [45, 195] width 83 height 5
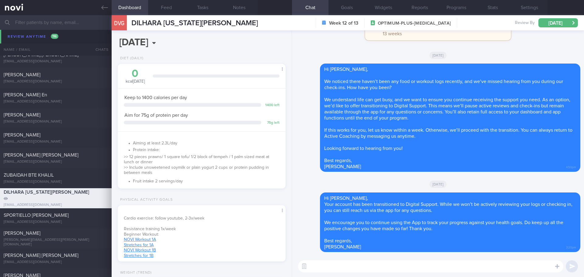
scroll to position [304050, 303983]
